Goal: Communication & Community: Answer question/provide support

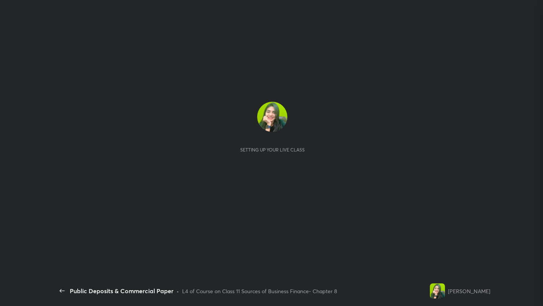
scroll to position [3, 3]
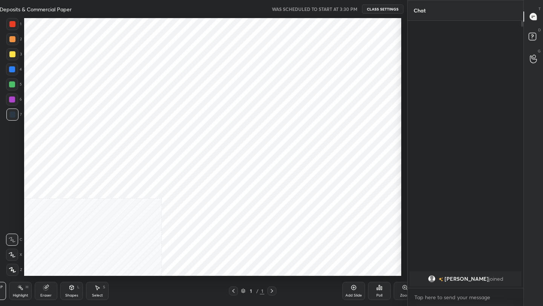
type textarea "x"
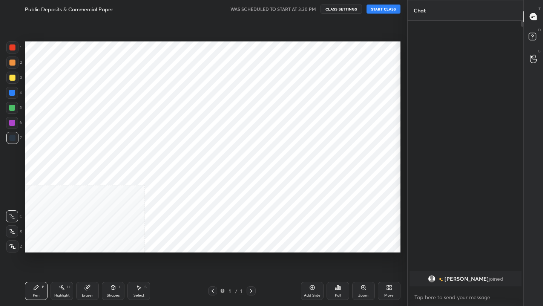
scroll to position [0, 0]
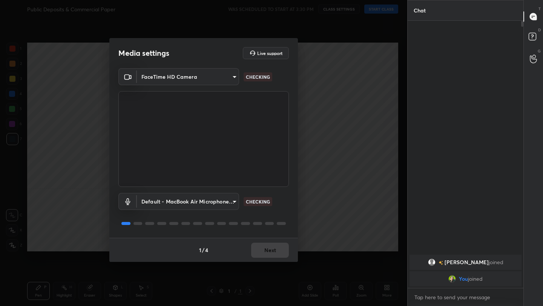
click at [262, 251] on div "1 / 4 Next" at bounding box center [203, 250] width 188 height 24
click at [275, 252] on button "Next" at bounding box center [270, 250] width 38 height 15
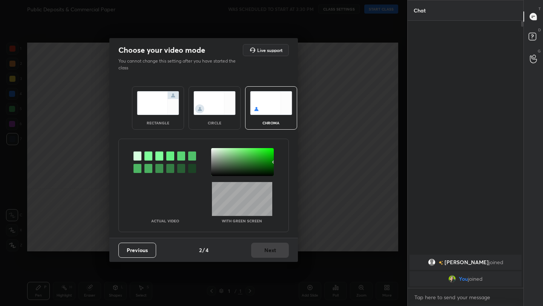
click at [141, 110] on img at bounding box center [158, 103] width 42 height 24
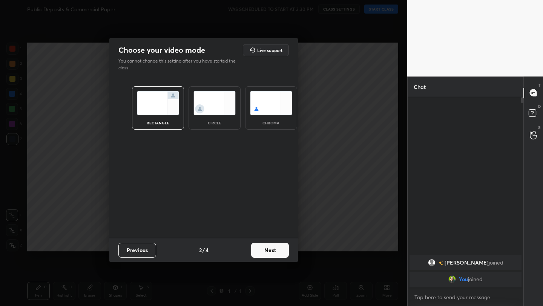
scroll to position [3, 3]
click at [261, 250] on button "Next" at bounding box center [270, 250] width 38 height 15
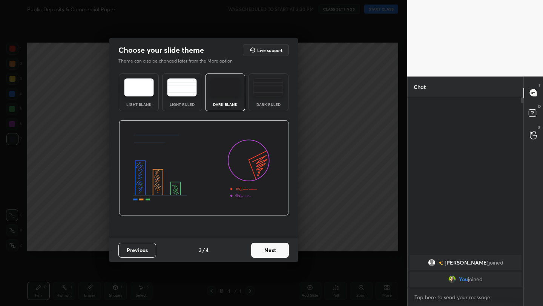
click at [268, 256] on button "Next" at bounding box center [270, 250] width 38 height 15
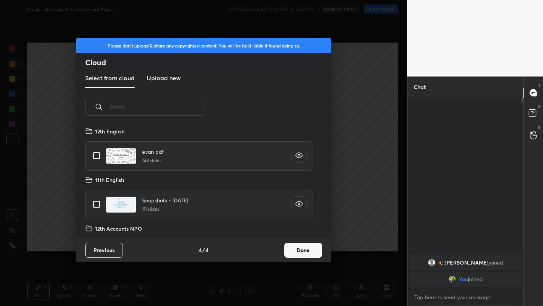
scroll to position [111, 242]
click at [299, 256] on button "Done" at bounding box center [303, 250] width 38 height 15
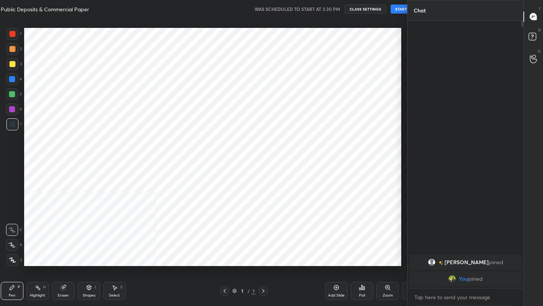
scroll to position [37438, 37319]
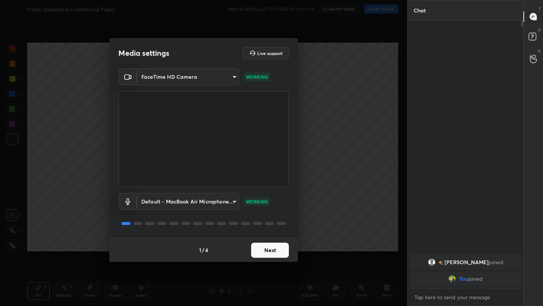
click at [271, 256] on button "Next" at bounding box center [270, 250] width 38 height 15
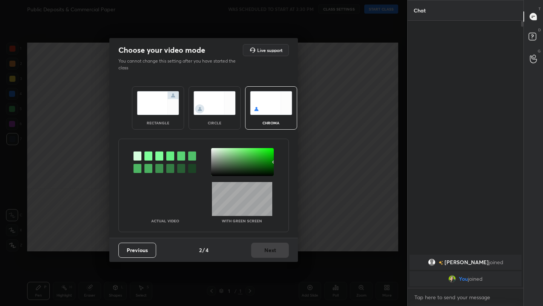
click at [164, 123] on div "rectangle" at bounding box center [158, 123] width 30 height 4
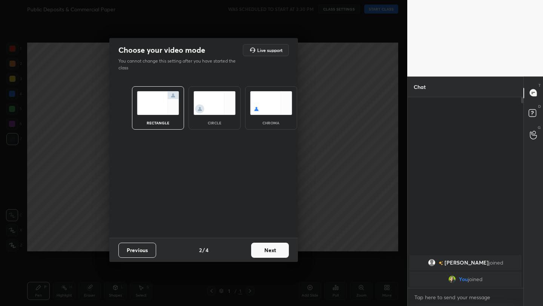
scroll to position [3, 3]
click at [281, 254] on button "Next" at bounding box center [270, 250] width 38 height 15
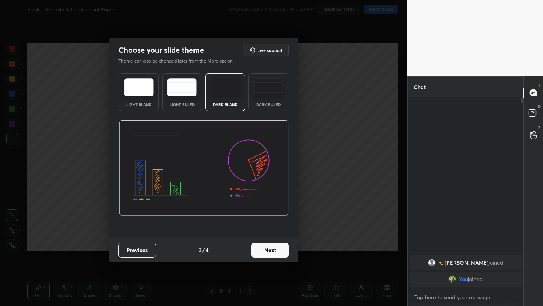
click at [281, 254] on button "Next" at bounding box center [270, 250] width 38 height 15
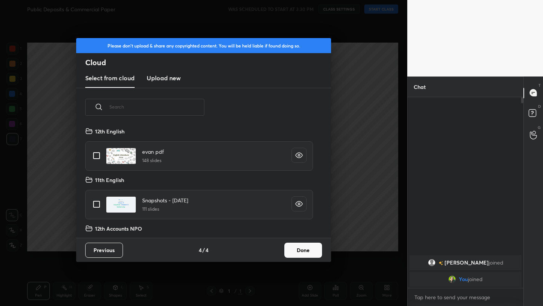
scroll to position [111, 242]
click at [306, 254] on button "Done" at bounding box center [303, 250] width 38 height 15
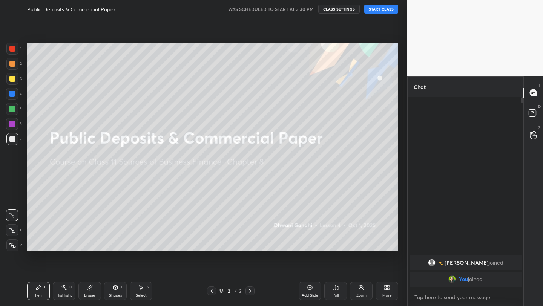
click at [386, 7] on button "START CLASS" at bounding box center [381, 9] width 34 height 9
click at [384, 286] on icon at bounding box center [387, 288] width 6 height 6
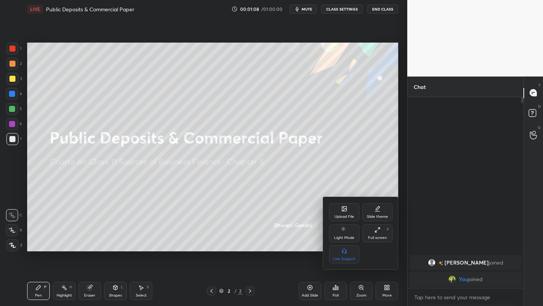
click at [342, 215] on div "Upload File" at bounding box center [344, 217] width 20 height 4
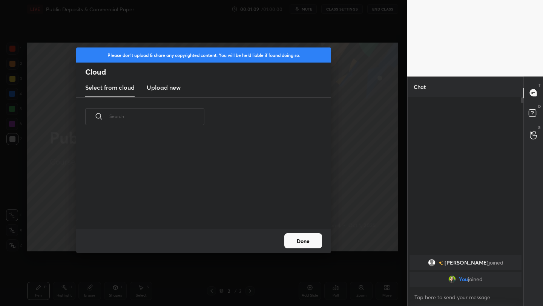
scroll to position [57, 242]
click at [153, 88] on h3 "Upload new" at bounding box center [164, 87] width 34 height 9
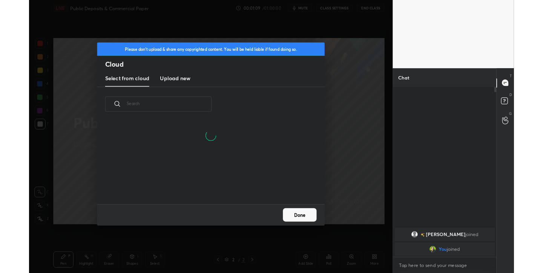
scroll to position [0, 0]
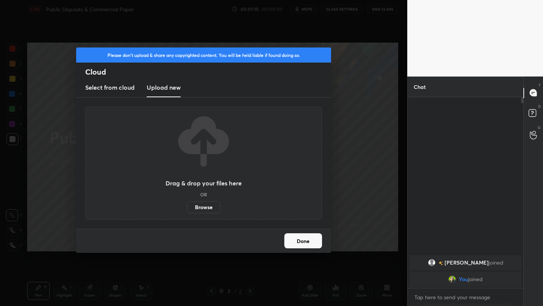
click at [199, 209] on label "Browse" at bounding box center [204, 207] width 34 height 12
click at [187, 209] on input "Browse" at bounding box center [187, 207] width 0 height 12
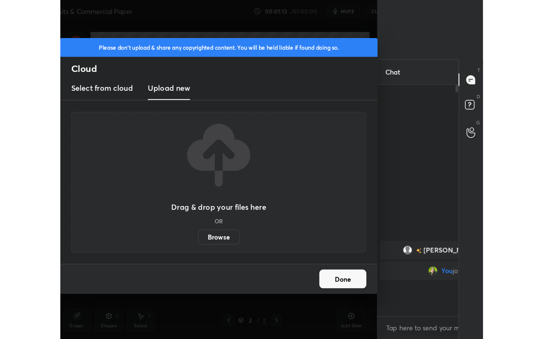
scroll to position [37472, 37472]
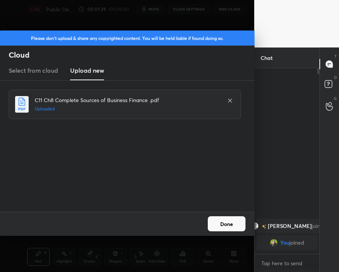
click at [232, 228] on button "Done" at bounding box center [227, 223] width 38 height 15
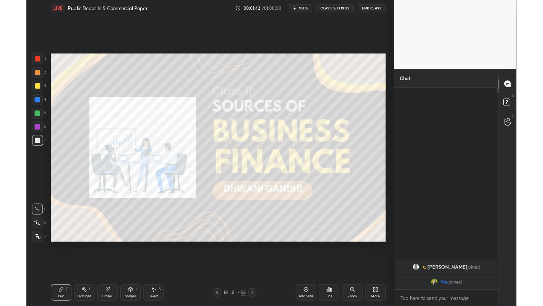
scroll to position [37438, 37319]
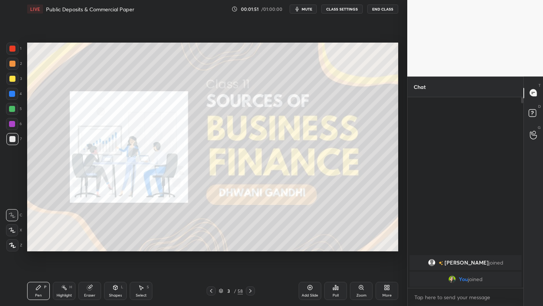
click at [219, 293] on icon at bounding box center [221, 291] width 5 height 5
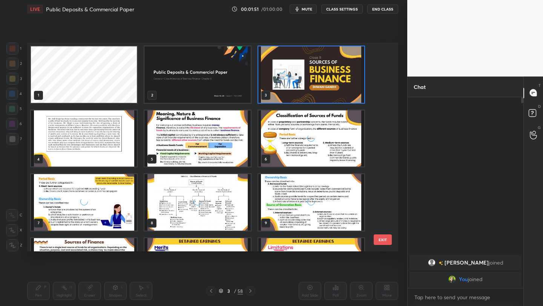
scroll to position [206, 367]
click at [49, 139] on img "grid" at bounding box center [84, 138] width 106 height 57
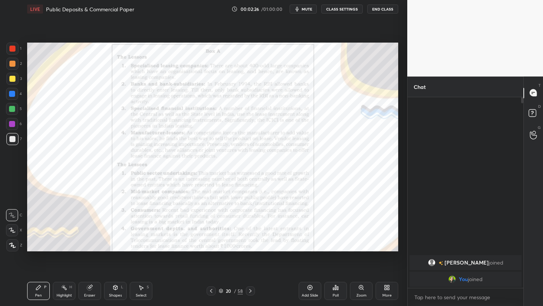
click at [221, 293] on icon at bounding box center [221, 291] width 5 height 5
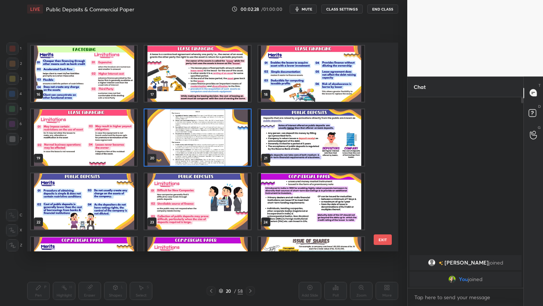
scroll to position [319, 0]
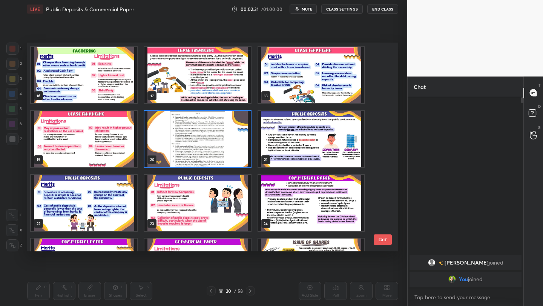
click at [184, 131] on img "grid" at bounding box center [197, 139] width 106 height 57
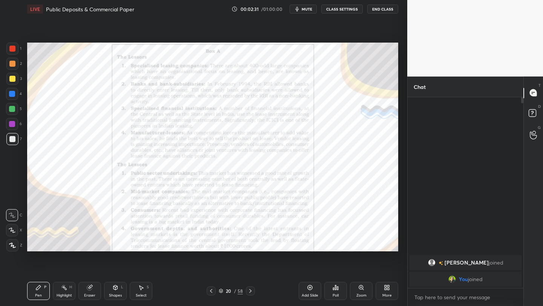
click at [184, 131] on img "grid" at bounding box center [197, 139] width 106 height 57
click at [358, 290] on icon at bounding box center [361, 288] width 6 height 6
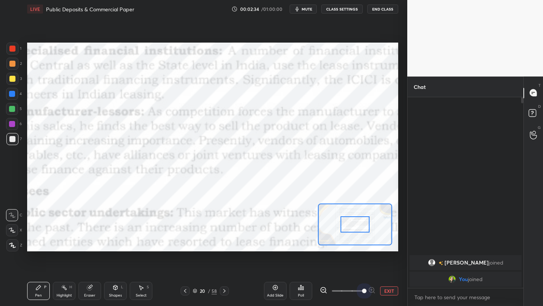
click at [358, 290] on span at bounding box center [348, 290] width 32 height 11
click at [347, 292] on span at bounding box center [348, 290] width 32 height 11
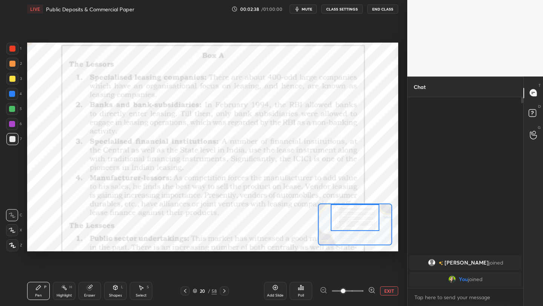
drag, startPoint x: 351, startPoint y: 230, endPoint x: 351, endPoint y: 221, distance: 8.7
click at [351, 221] on div at bounding box center [355, 217] width 49 height 27
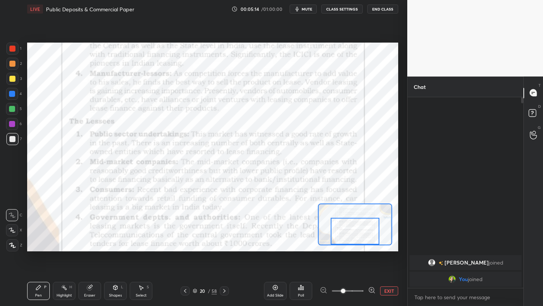
drag, startPoint x: 342, startPoint y: 219, endPoint x: 342, endPoint y: 234, distance: 15.1
click at [342, 234] on div at bounding box center [355, 231] width 49 height 27
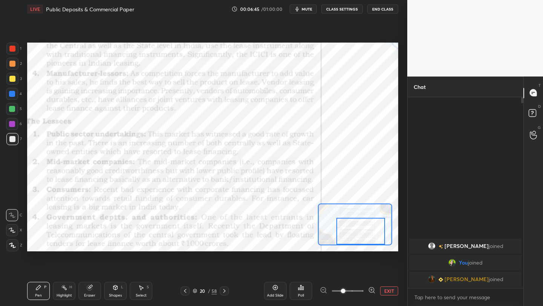
drag, startPoint x: 352, startPoint y: 232, endPoint x: 358, endPoint y: 239, distance: 9.7
click at [358, 239] on div at bounding box center [360, 231] width 49 height 27
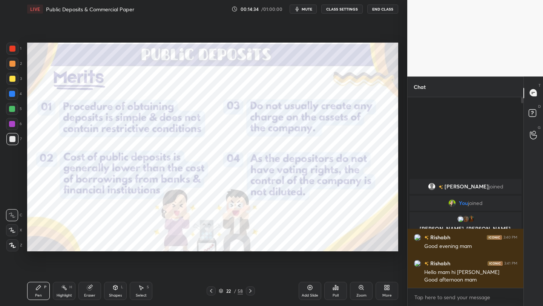
click at [445, 227] on p "Rishabh, Deva, obama joined" at bounding box center [465, 232] width 103 height 12
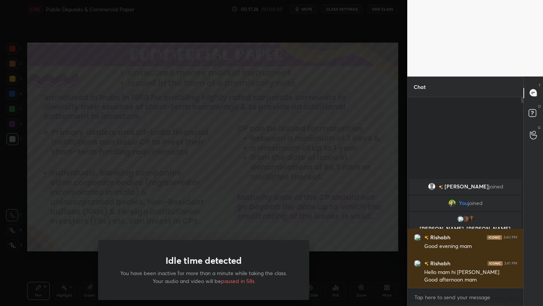
scroll to position [0, 0]
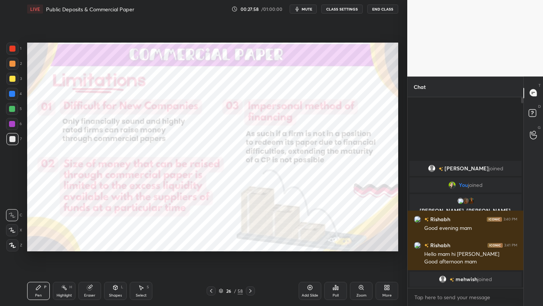
click at [219, 297] on div "Pen P Highlight H Eraser Shapes L Select S 26 / 58 Add Slide Poll Zoom More" at bounding box center [212, 291] width 371 height 30
click at [219, 292] on icon at bounding box center [221, 292] width 4 height 1
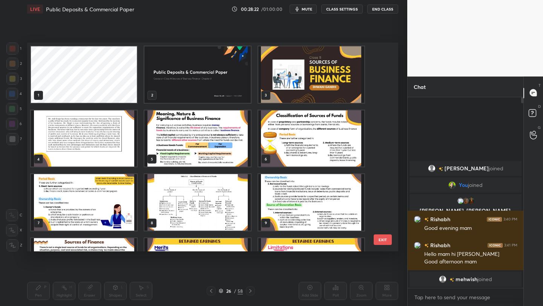
click at [193, 84] on img "grid" at bounding box center [197, 74] width 106 height 57
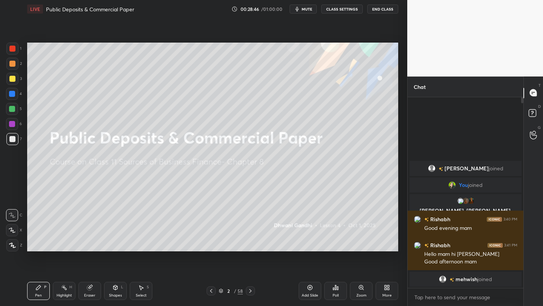
click at [394, 294] on div "More" at bounding box center [386, 291] width 23 height 18
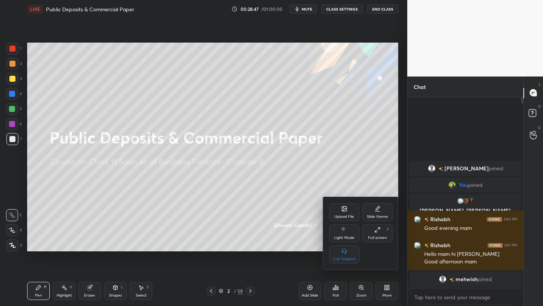
click at [346, 210] on icon at bounding box center [344, 209] width 6 height 6
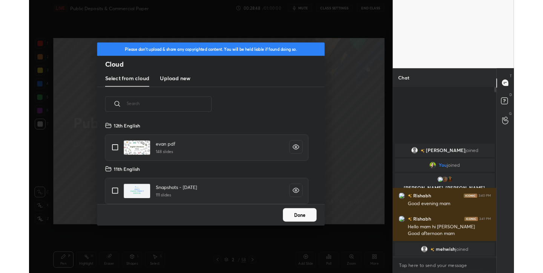
scroll to position [93, 242]
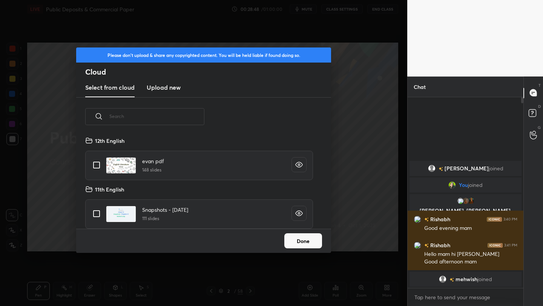
click at [156, 93] on new "Upload new" at bounding box center [164, 87] width 34 height 19
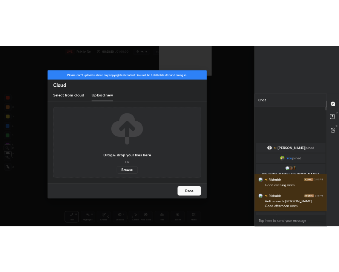
scroll to position [0, 0]
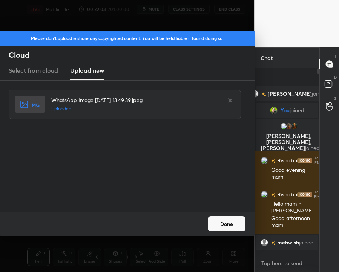
click at [233, 228] on button "Done" at bounding box center [227, 223] width 38 height 15
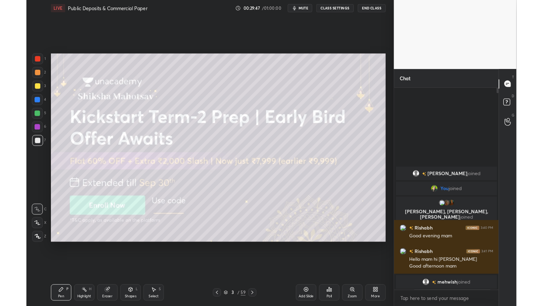
scroll to position [37438, 37319]
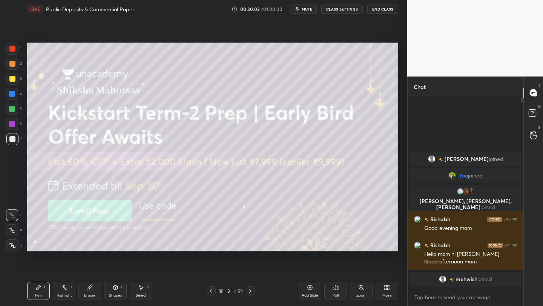
click at [390, 9] on button "End Class" at bounding box center [382, 9] width 31 height 9
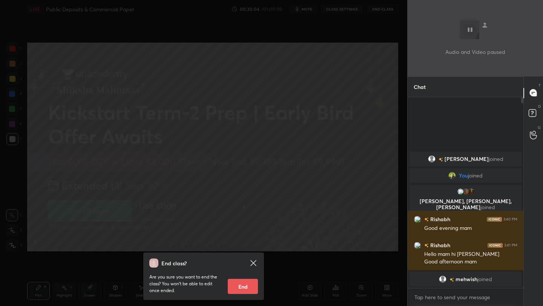
click at [253, 294] on button "End" at bounding box center [243, 286] width 30 height 15
type textarea "x"
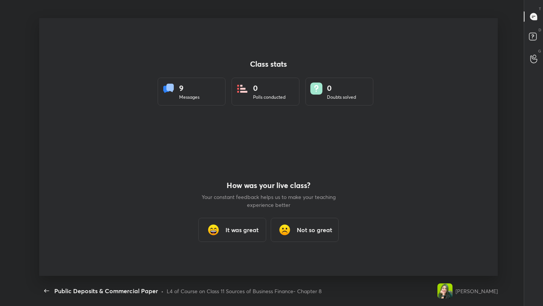
scroll to position [258, 537]
